Goal: Task Accomplishment & Management: Use online tool/utility

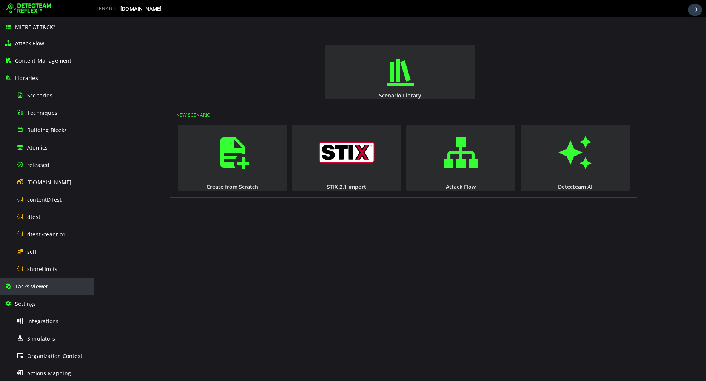
scroll to position [23, 0]
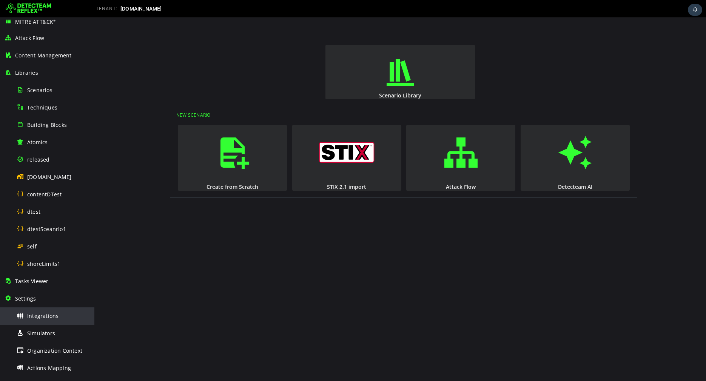
click at [51, 313] on span "Integrations" at bounding box center [42, 315] width 31 height 7
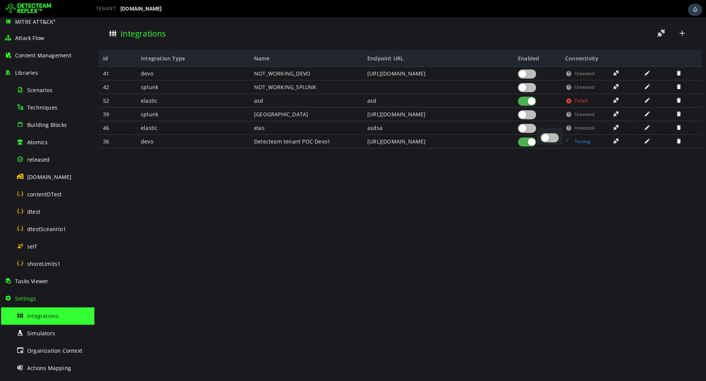
click at [530, 129] on div at bounding box center [527, 128] width 18 height 9
click at [530, 115] on div at bounding box center [527, 114] width 18 height 9
click at [657, 37] on span at bounding box center [661, 33] width 9 height 10
click at [684, 37] on span at bounding box center [682, 33] width 9 height 10
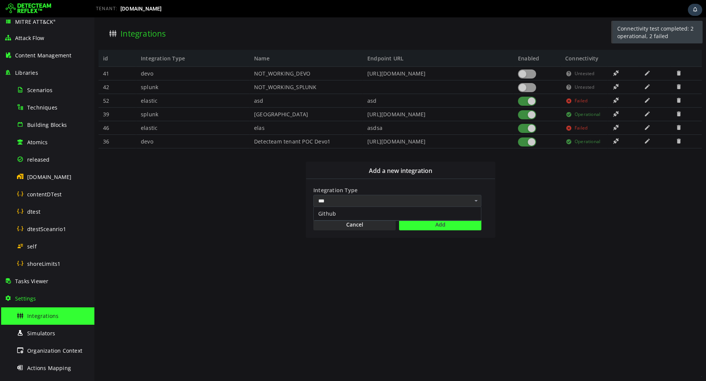
type input "***"
click at [386, 211] on div "Github" at bounding box center [397, 214] width 167 height 14
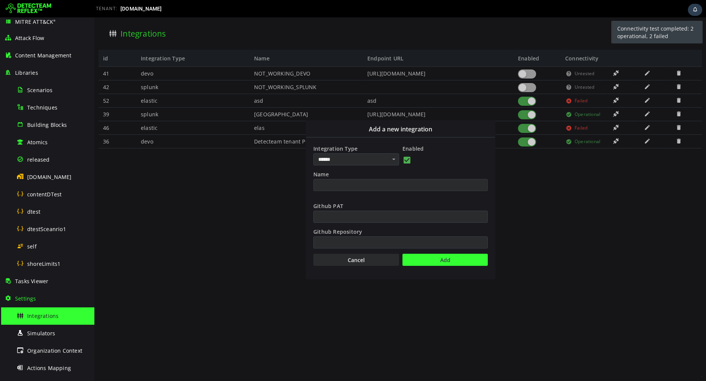
click at [377, 185] on input "Name" at bounding box center [400, 185] width 174 height 12
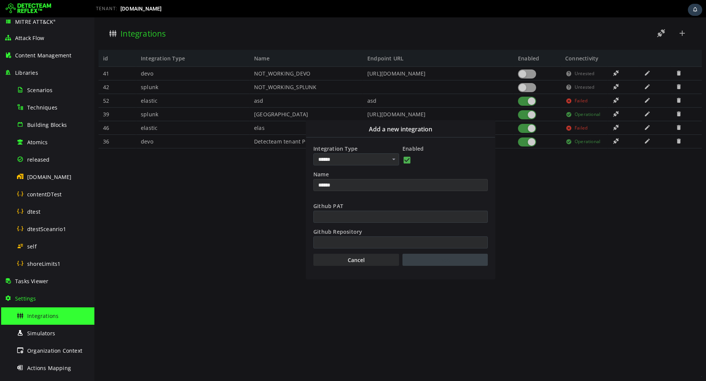
type input "******"
click at [421, 258] on button "Add" at bounding box center [444, 260] width 85 height 12
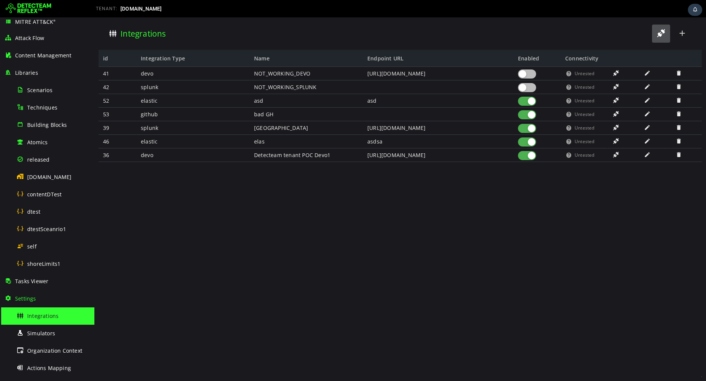
click at [658, 33] on span at bounding box center [661, 33] width 9 height 10
click at [46, 163] on div "released" at bounding box center [53, 159] width 73 height 17
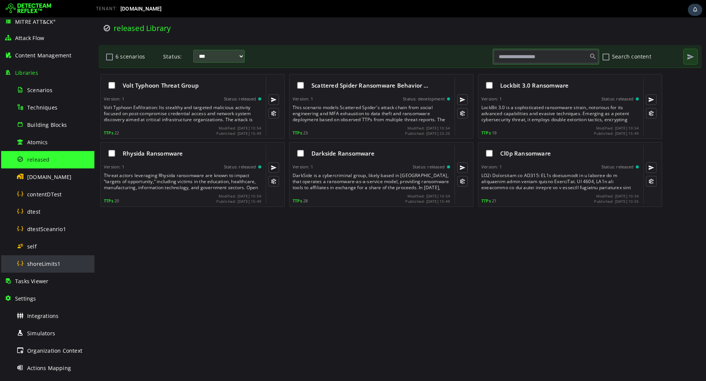
click at [49, 266] on span "shoreLimits1" at bounding box center [43, 263] width 33 height 7
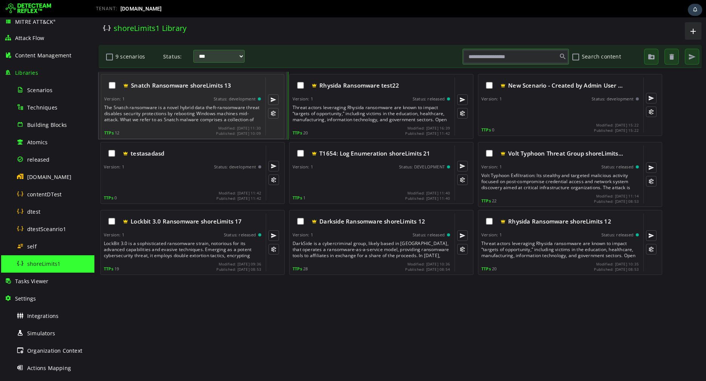
click at [218, 119] on div "The Snatch ransomware is a novel hybrid data theft-ransomware threat disables s…" at bounding box center [183, 114] width 158 height 18
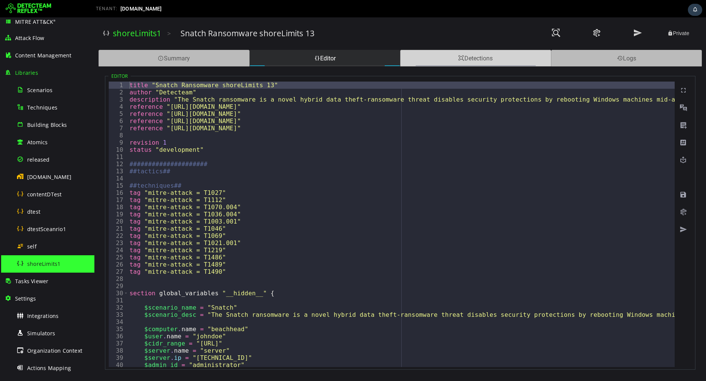
click at [421, 65] on div "Detections" at bounding box center [475, 58] width 151 height 17
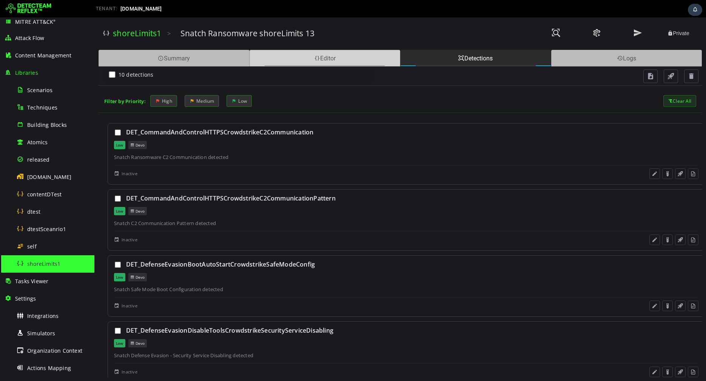
click at [353, 54] on div "Editor" at bounding box center [325, 58] width 151 height 17
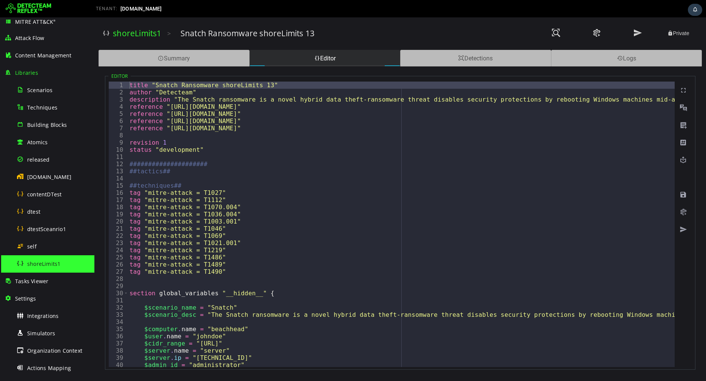
type textarea "**********"
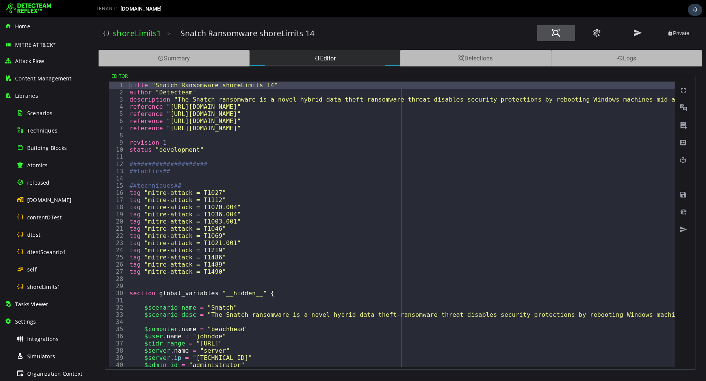
click at [558, 35] on span at bounding box center [556, 33] width 9 height 10
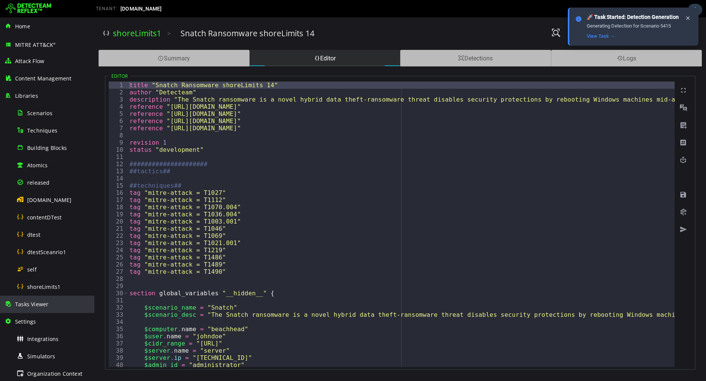
click at [37, 308] on div "Tasks Viewer" at bounding box center [47, 304] width 85 height 17
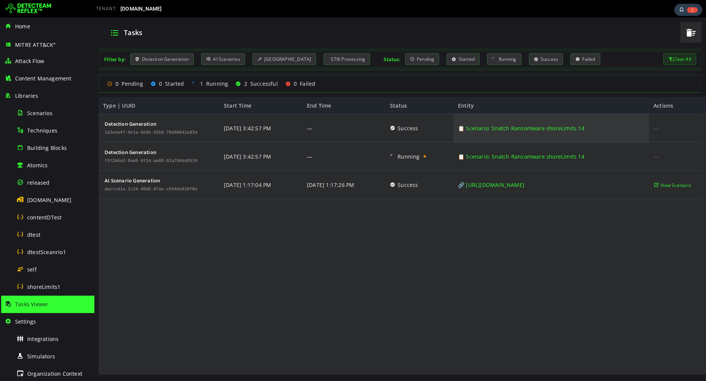
click at [548, 126] on link "📋 Scenario: Snatch Ransomware shoreLimits 14" at bounding box center [521, 128] width 126 height 28
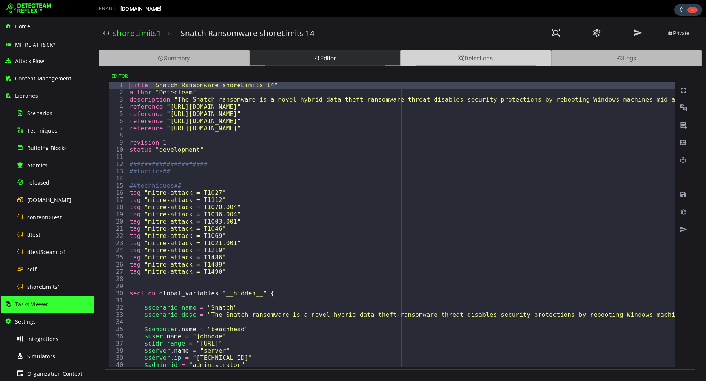
click at [427, 58] on div "Detections" at bounding box center [475, 58] width 151 height 17
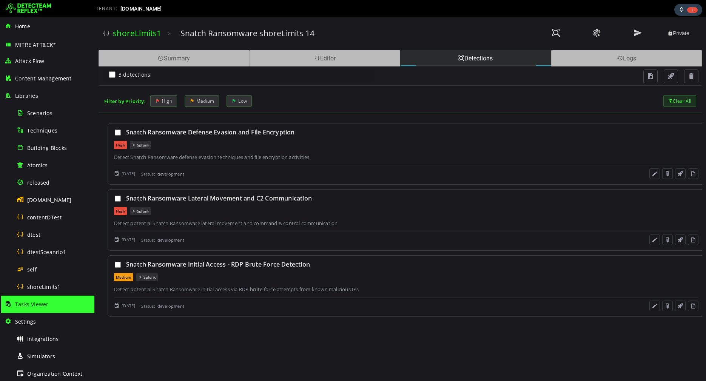
click at [49, 302] on div "Tasks Viewer" at bounding box center [47, 304] width 85 height 17
click at [30, 302] on span "Tasks Viewer" at bounding box center [31, 304] width 33 height 7
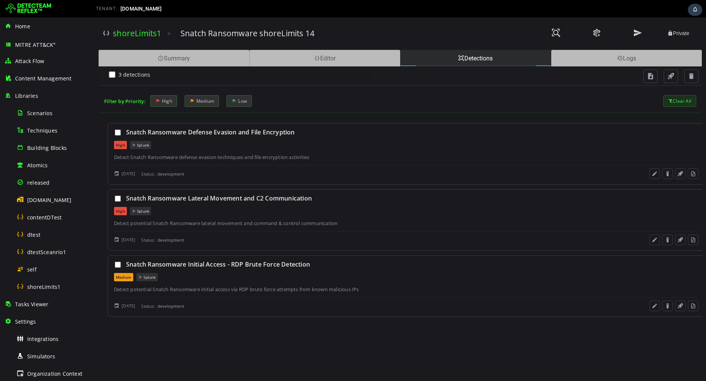
click at [30, 302] on span "Tasks Viewer" at bounding box center [31, 304] width 33 height 7
